Goal: Task Accomplishment & Management: Manage account settings

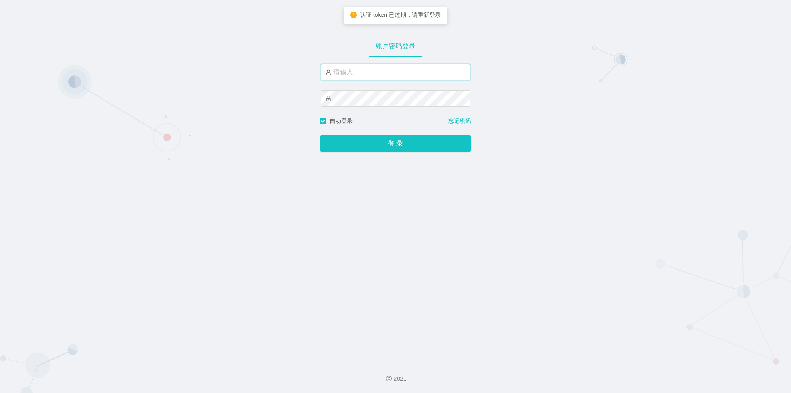
click at [398, 66] on input "text" at bounding box center [396, 72] width 150 height 16
type input "jishu"
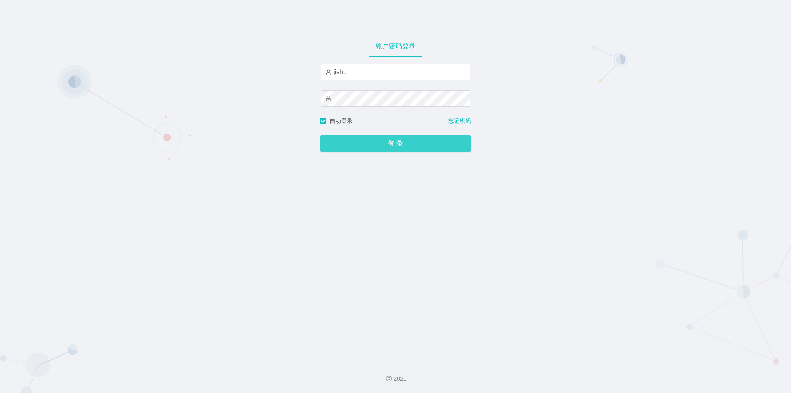
click at [391, 145] on button "登 录" at bounding box center [396, 143] width 152 height 16
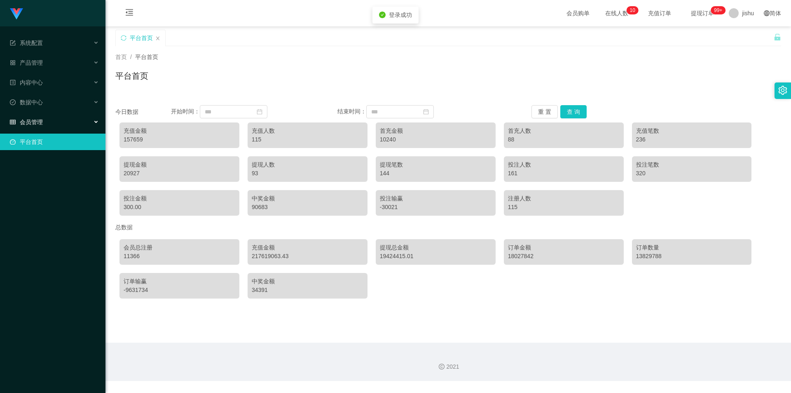
click at [38, 117] on div "会员管理" at bounding box center [53, 122] width 106 height 16
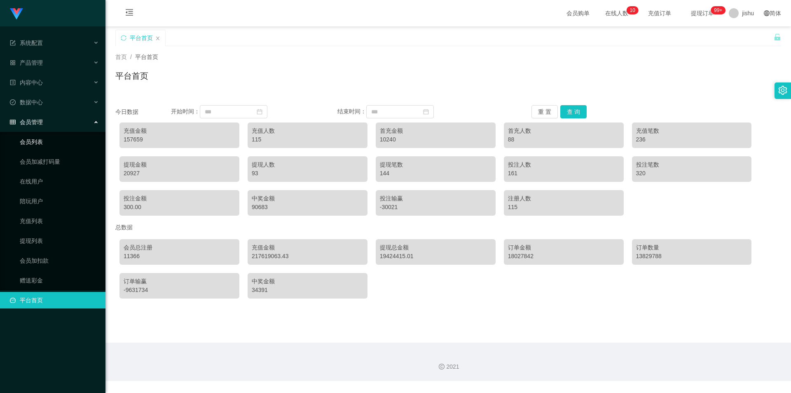
click at [40, 141] on link "会员列表" at bounding box center [59, 142] width 79 height 16
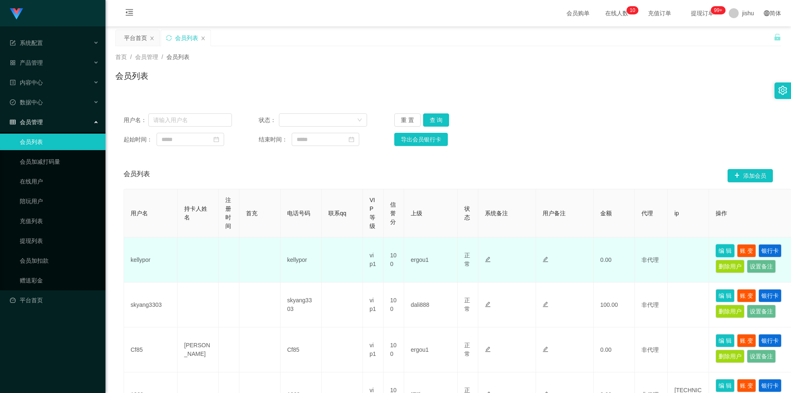
click at [732, 250] on button "编 辑" at bounding box center [725, 250] width 19 height 13
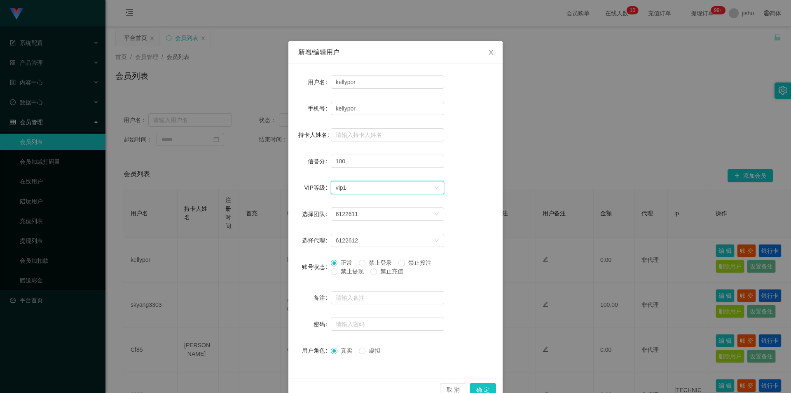
click at [435, 188] on icon "图标: down" at bounding box center [436, 187] width 5 height 5
click at [470, 172] on form "用户名 kellypor 手机号 kellypor 持卡人姓名 信誉分 100 VIP等级 选择VIP等级 vip1 选择团队 6122611 选择代理 61…" at bounding box center [395, 216] width 195 height 285
click at [491, 54] on icon "图标: close" at bounding box center [491, 52] width 7 height 7
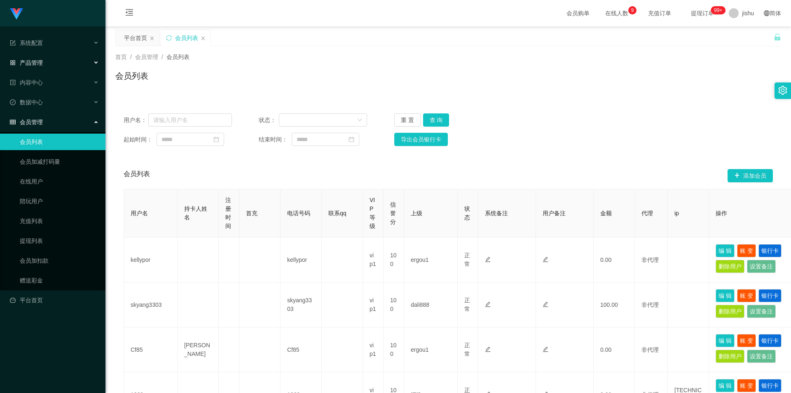
click at [53, 65] on div "产品管理" at bounding box center [53, 62] width 106 height 16
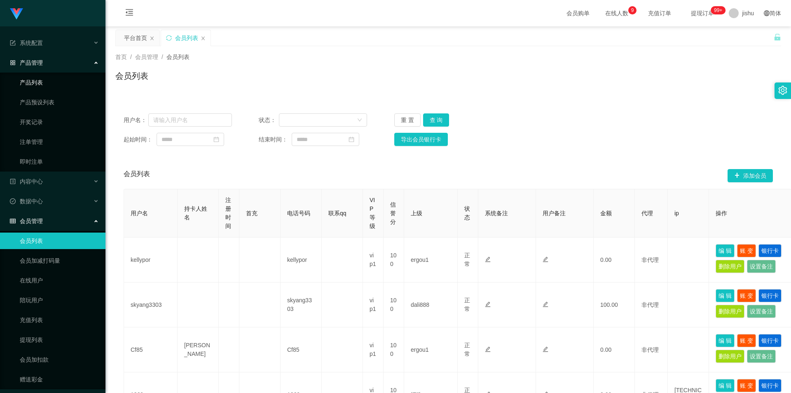
click at [48, 84] on link "产品列表" at bounding box center [59, 82] width 79 height 16
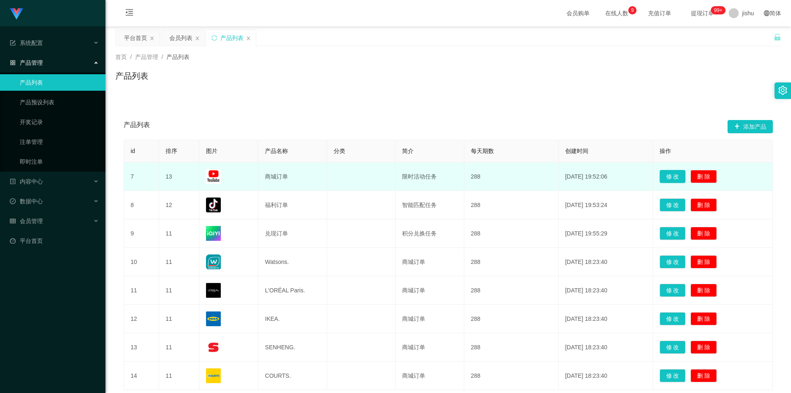
click at [669, 179] on button "修 改" at bounding box center [673, 176] width 26 height 13
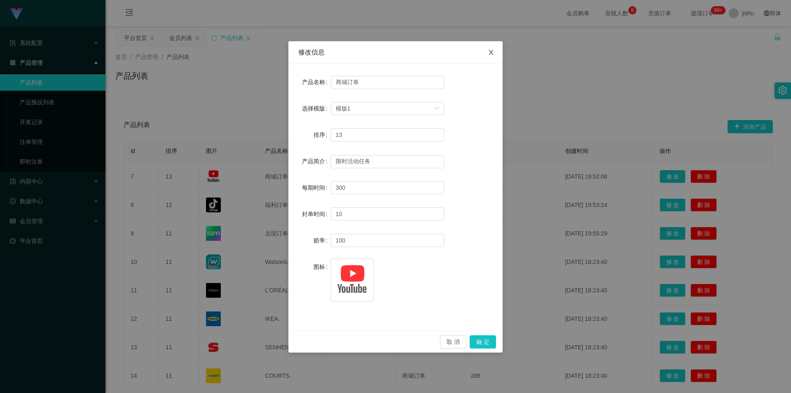
click at [489, 54] on icon "图标: close" at bounding box center [491, 52] width 7 height 7
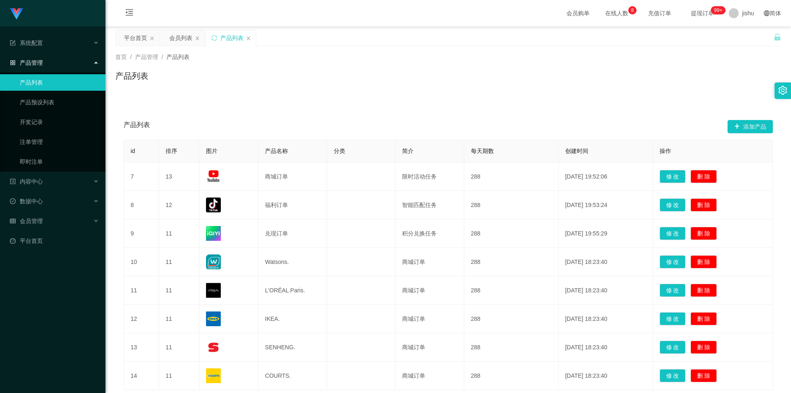
click at [407, 109] on div "产品列表 添加产品 id 排序 图片 产品名称 分类 简介 每天期数 创建时间 操作 7 13 商城订单 限时活动任务 288 [DATE] 19:52:06…" at bounding box center [448, 255] width 666 height 321
click at [66, 65] on div "产品管理" at bounding box center [53, 62] width 106 height 16
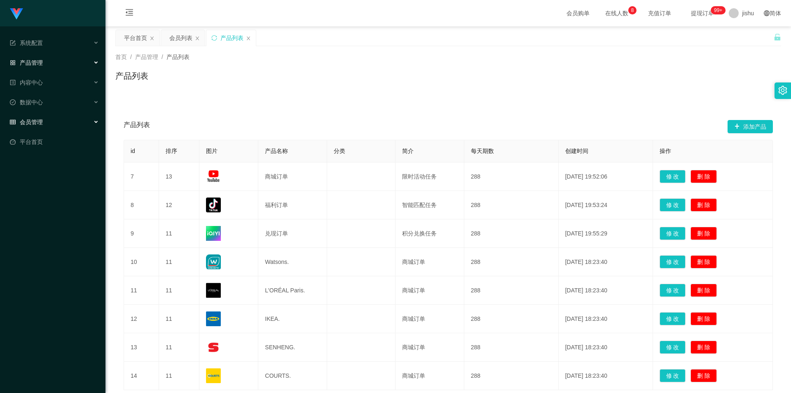
click at [54, 122] on div "会员管理" at bounding box center [53, 122] width 106 height 16
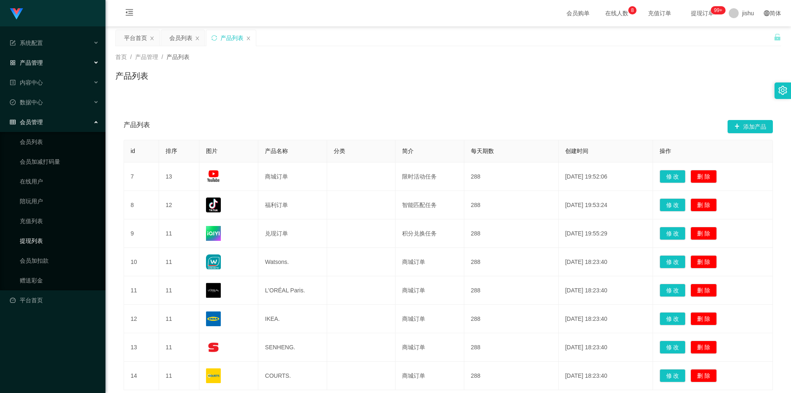
click at [39, 240] on link "提现列表" at bounding box center [59, 240] width 79 height 16
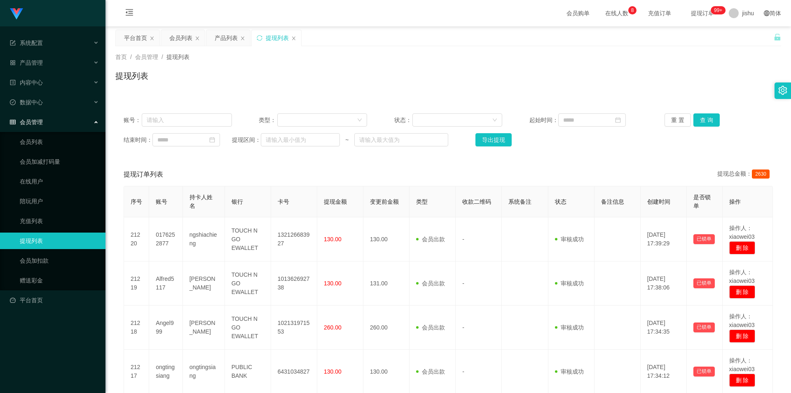
click at [431, 60] on div "首页 / 会员管理 / 提现列表 /" at bounding box center [448, 57] width 666 height 9
click at [55, 48] on div "系统配置" at bounding box center [53, 43] width 106 height 16
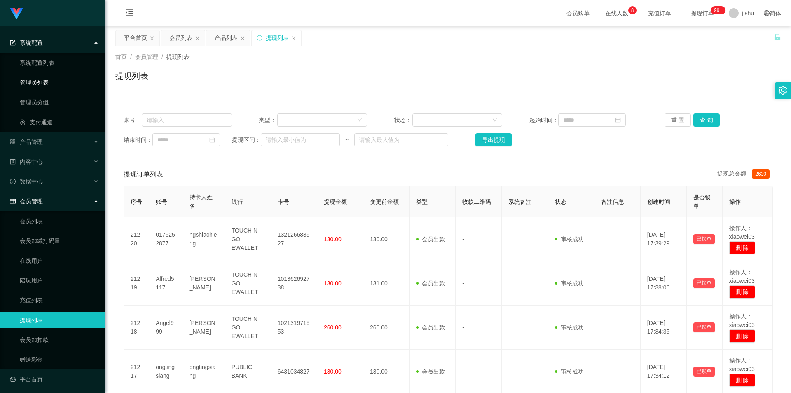
click at [43, 82] on link "管理员列表" at bounding box center [59, 82] width 79 height 16
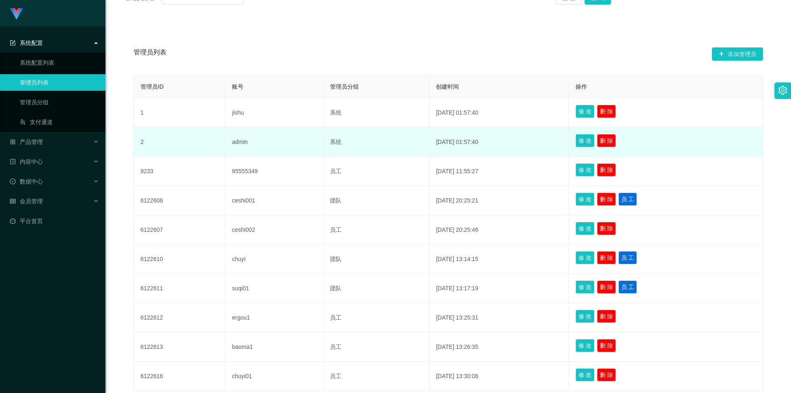
scroll to position [196, 0]
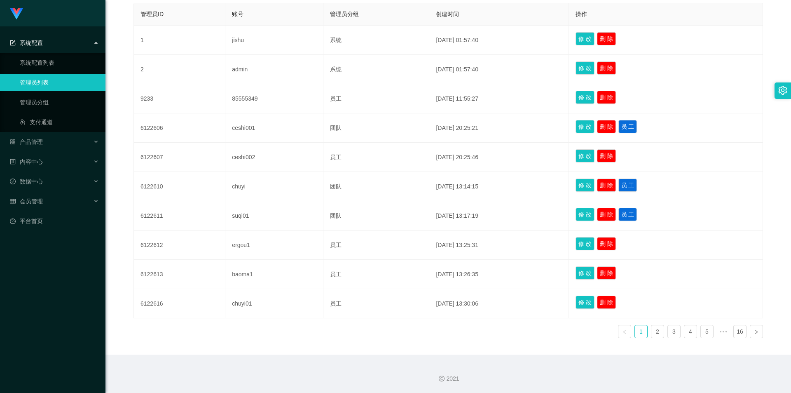
click at [251, 347] on div "管理员列表 添加管理员 管理员ID 账号 管理员分组 创建时间 操作 1 jishu 系统 [DATE] 01:57:40 修 改 删 除 2 admin 系…" at bounding box center [448, 152] width 666 height 404
click at [69, 44] on div "系统配置" at bounding box center [53, 43] width 106 height 16
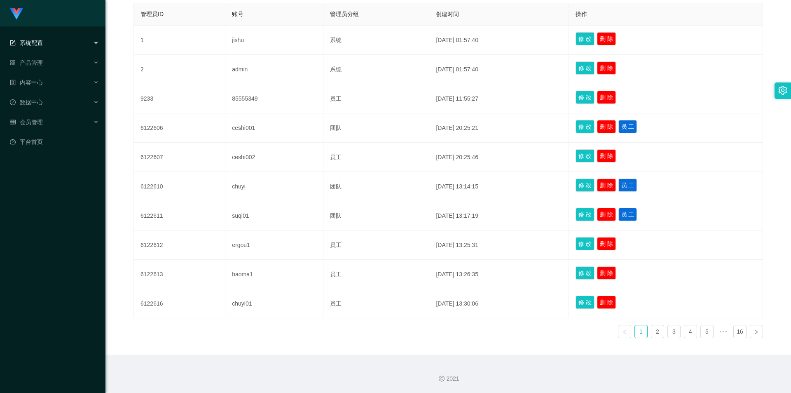
click at [59, 41] on div "系统配置" at bounding box center [53, 43] width 106 height 16
